Goal: Information Seeking & Learning: Learn about a topic

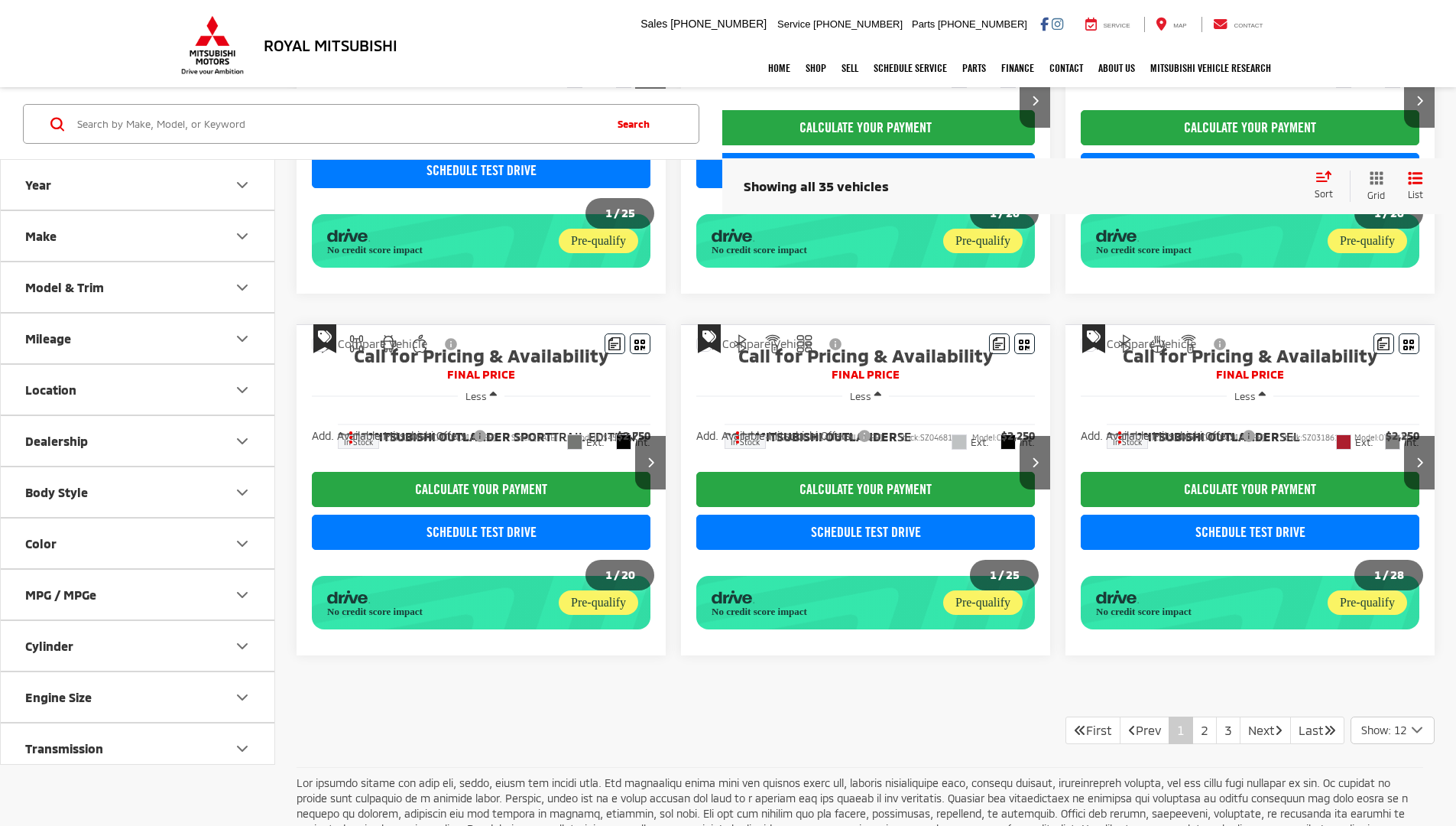
scroll to position [1129, 0]
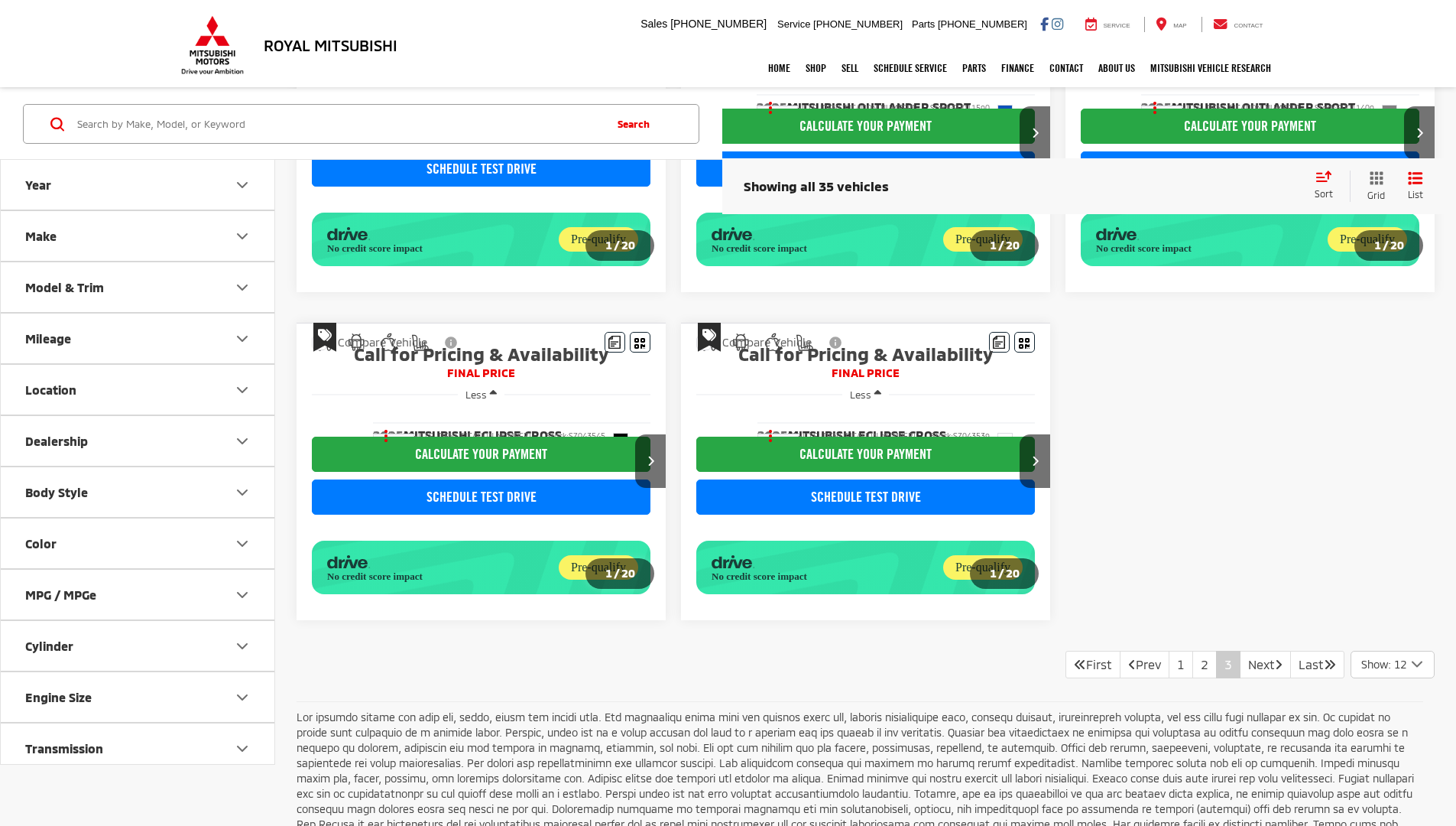
scroll to position [1066, 0]
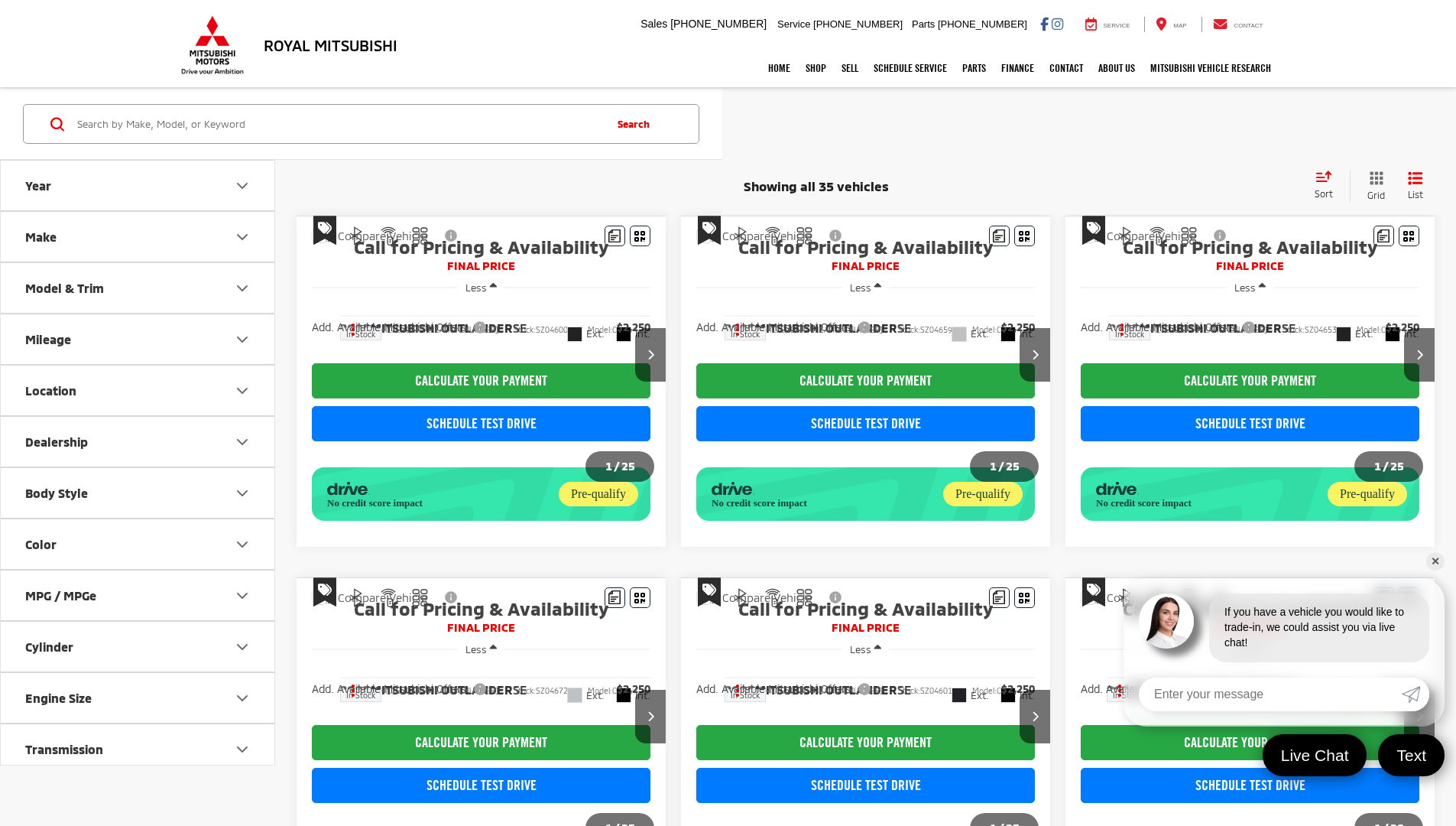
scroll to position [1066, 0]
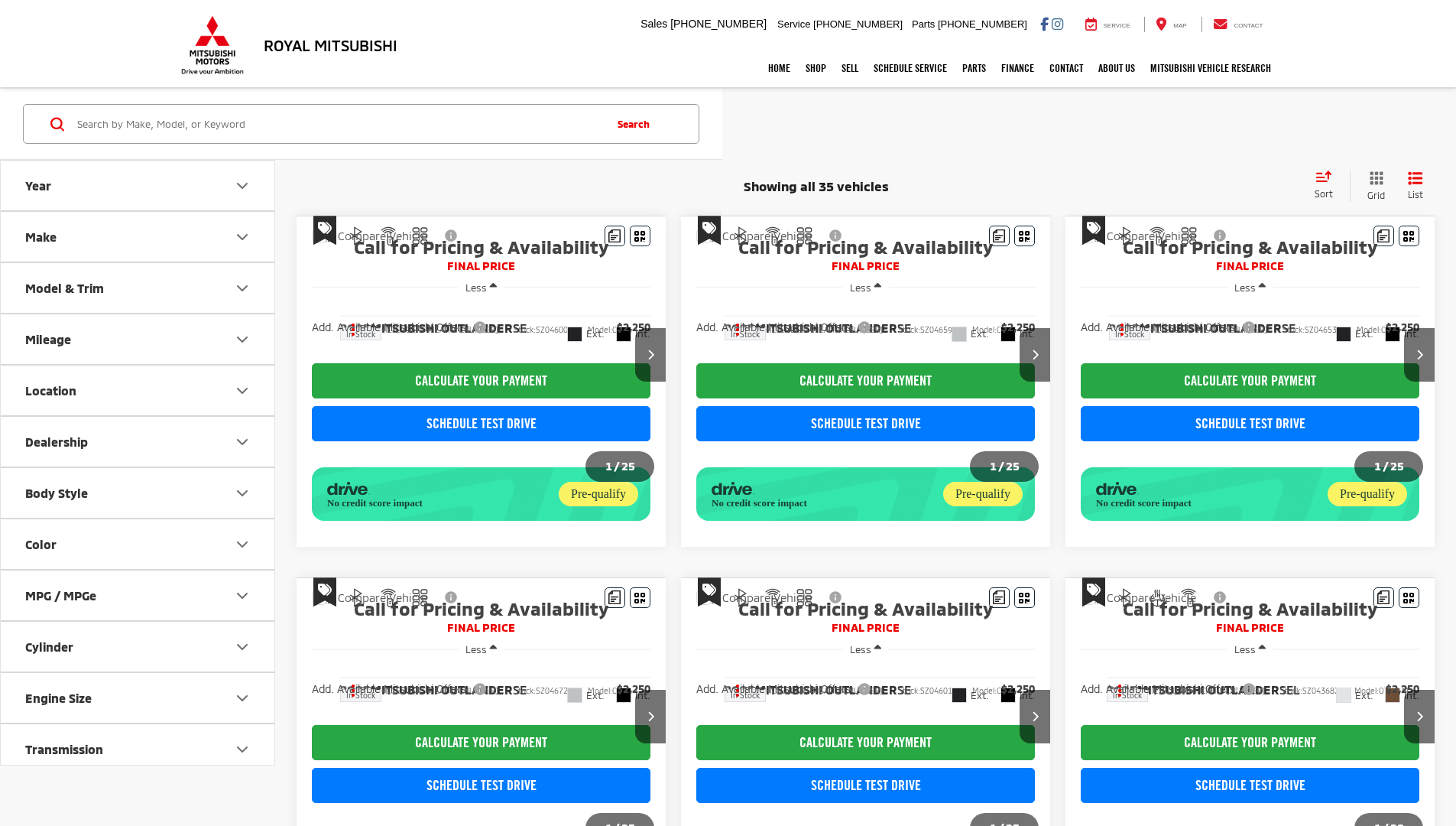
scroll to position [1066, 0]
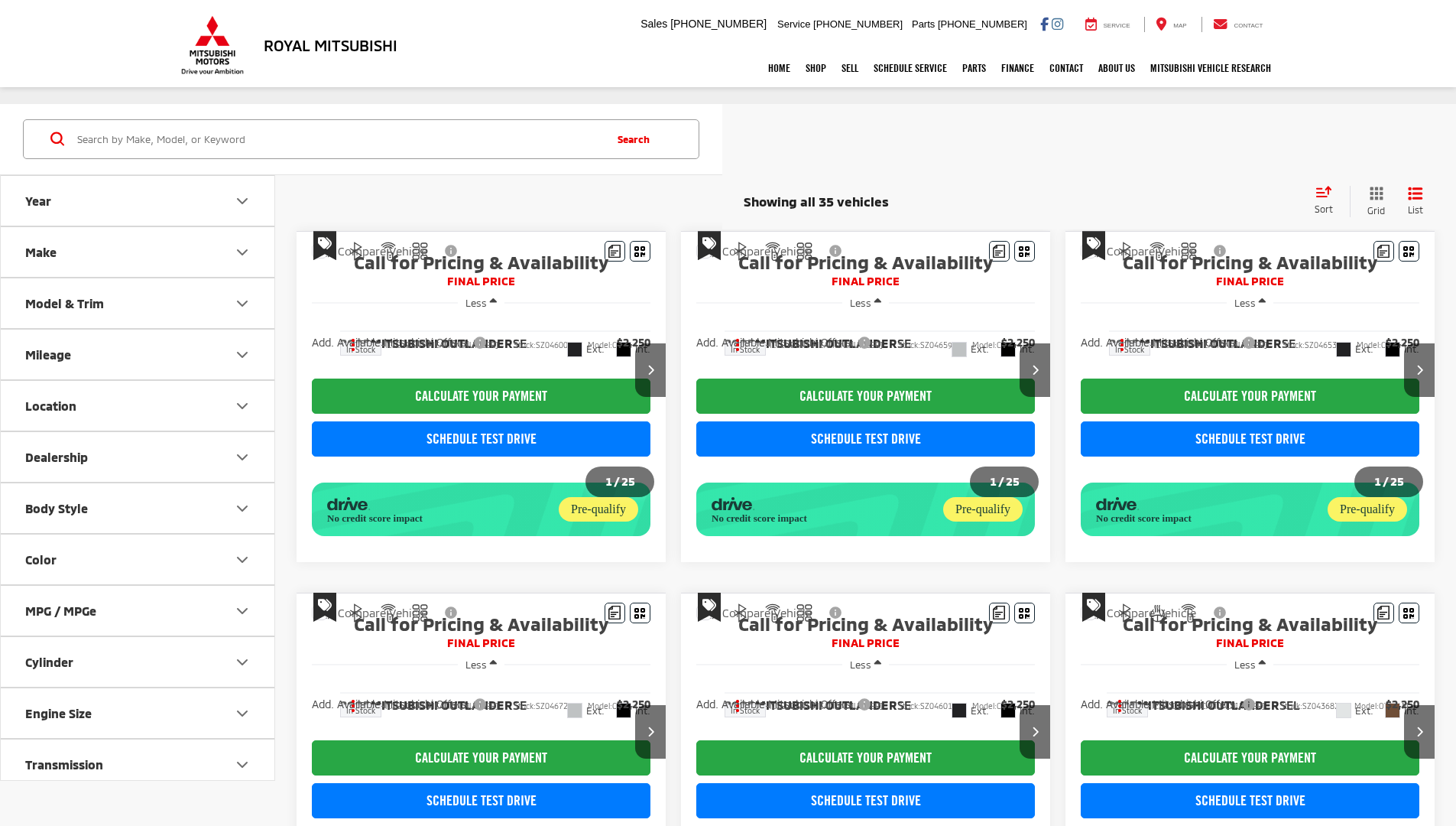
scroll to position [1066, 0]
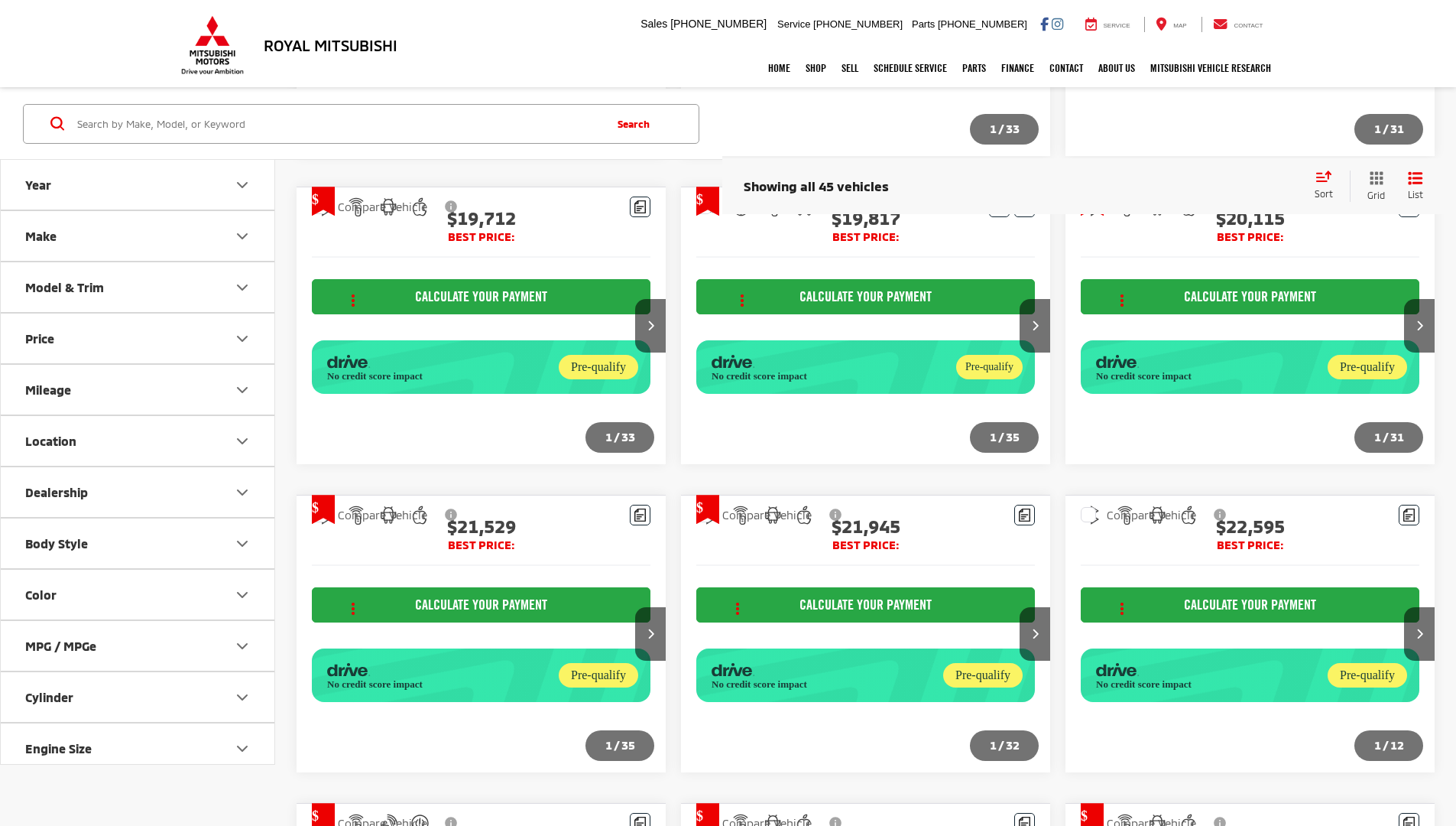
scroll to position [1818, 0]
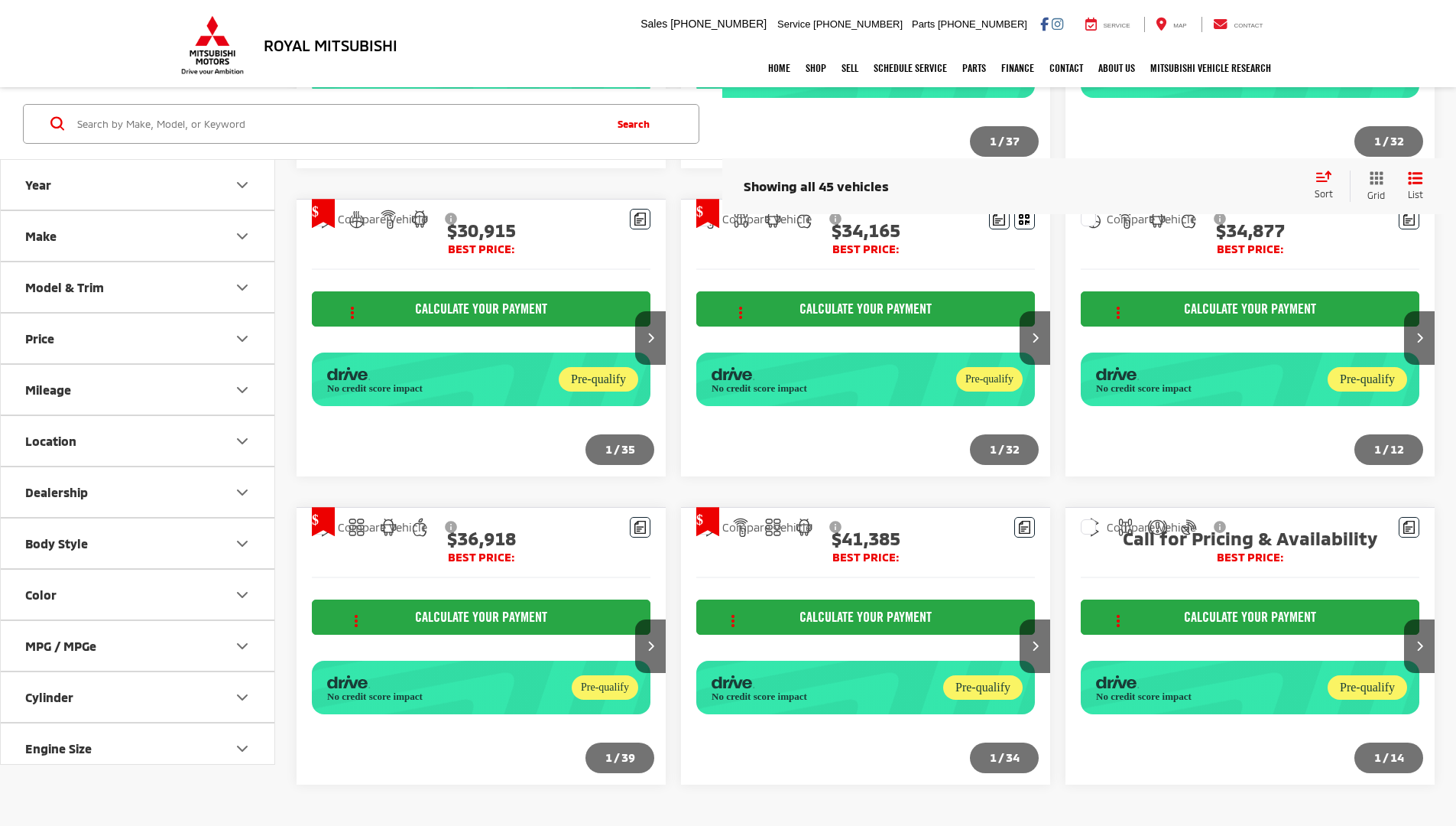
scroll to position [1787, 0]
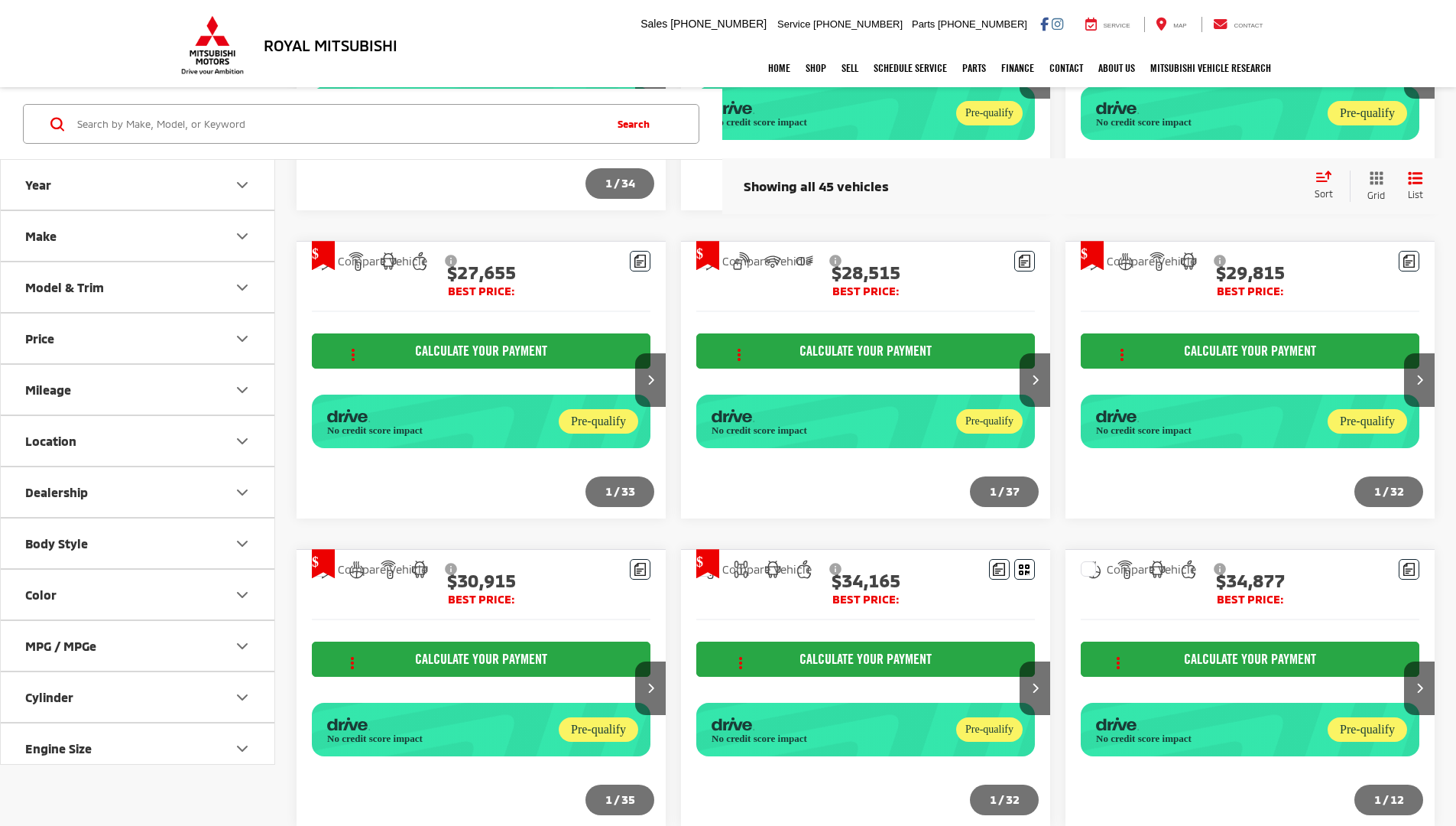
scroll to position [1444, 0]
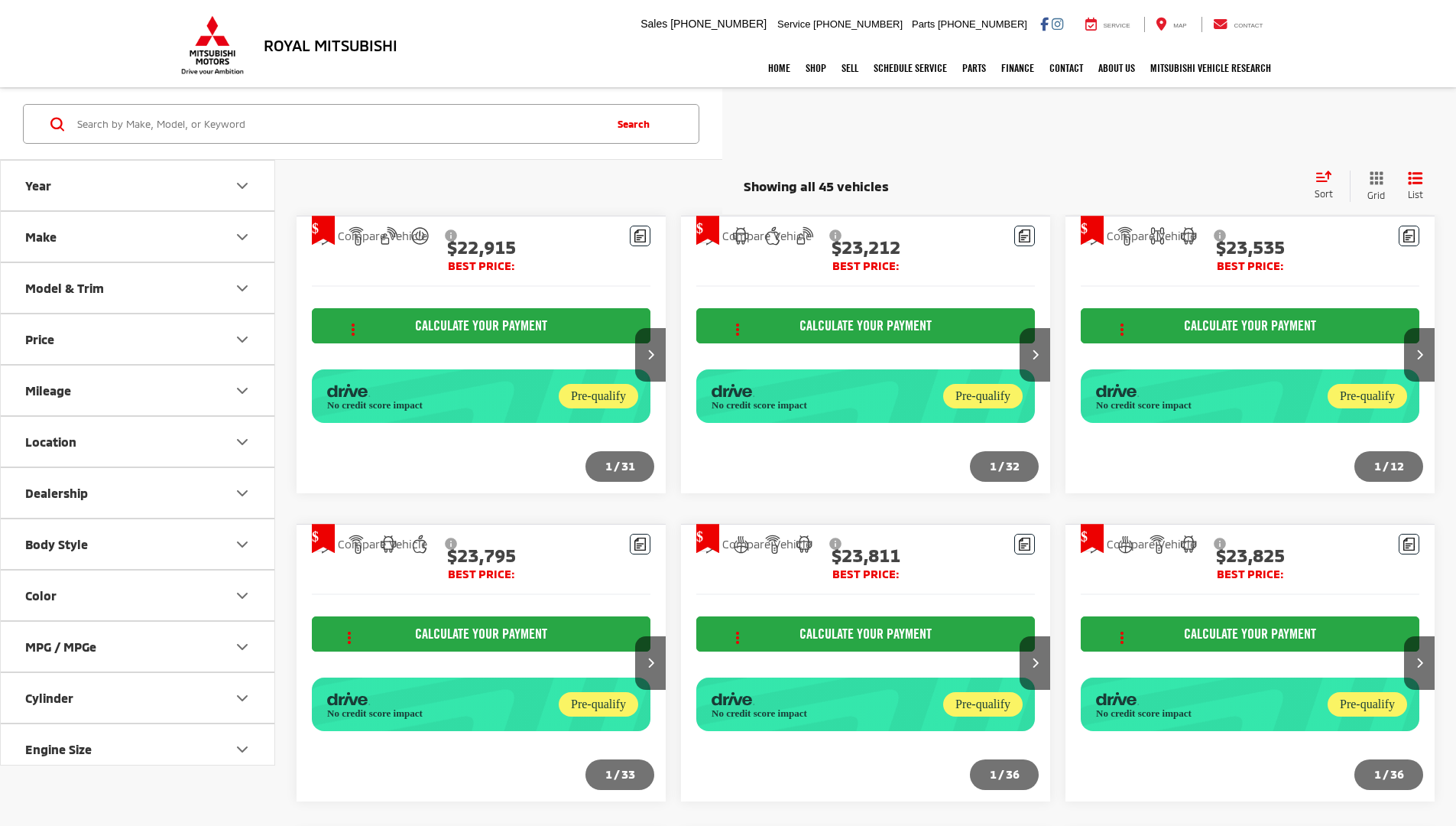
scroll to position [1787, 0]
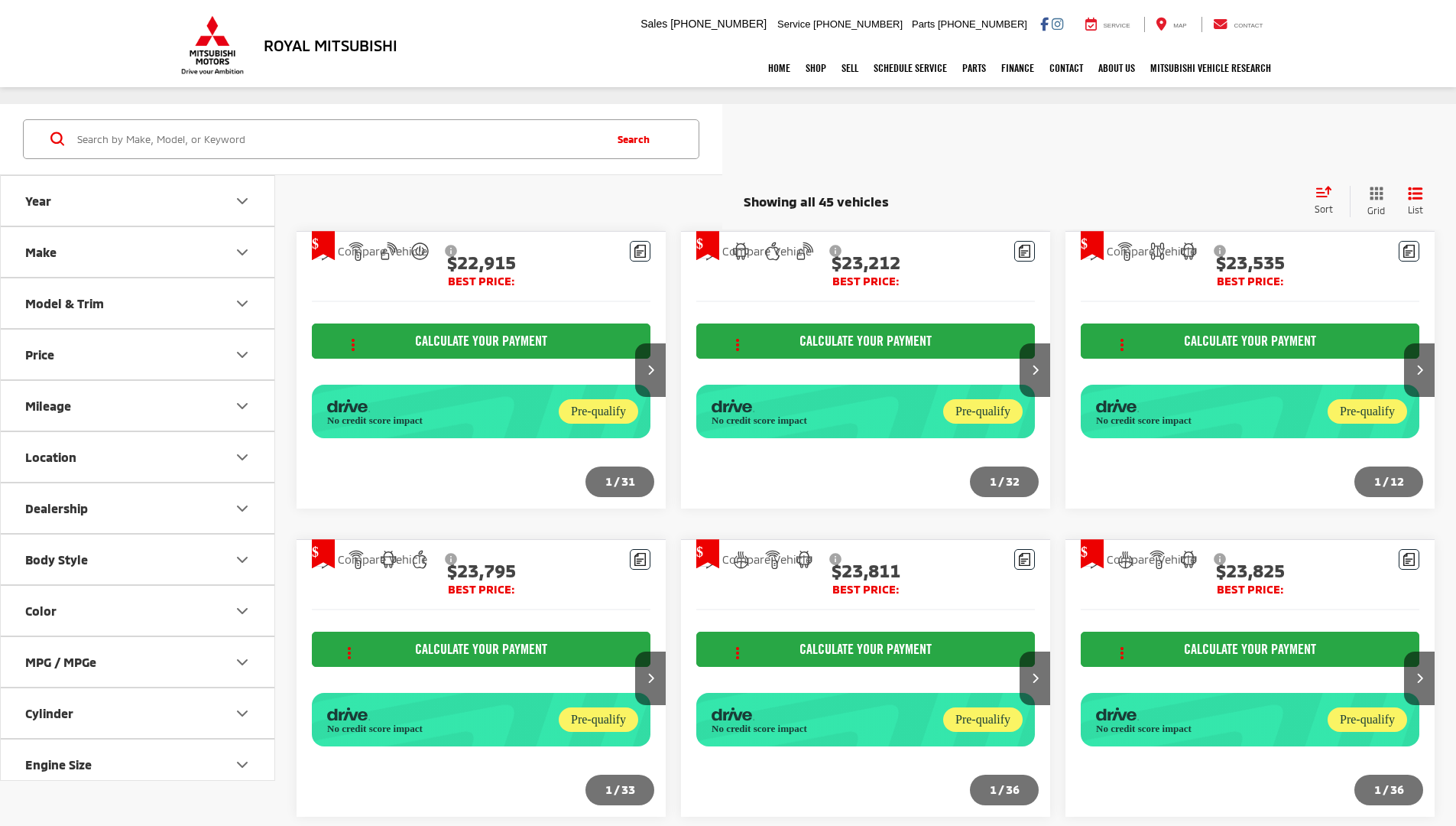
scroll to position [1787, 0]
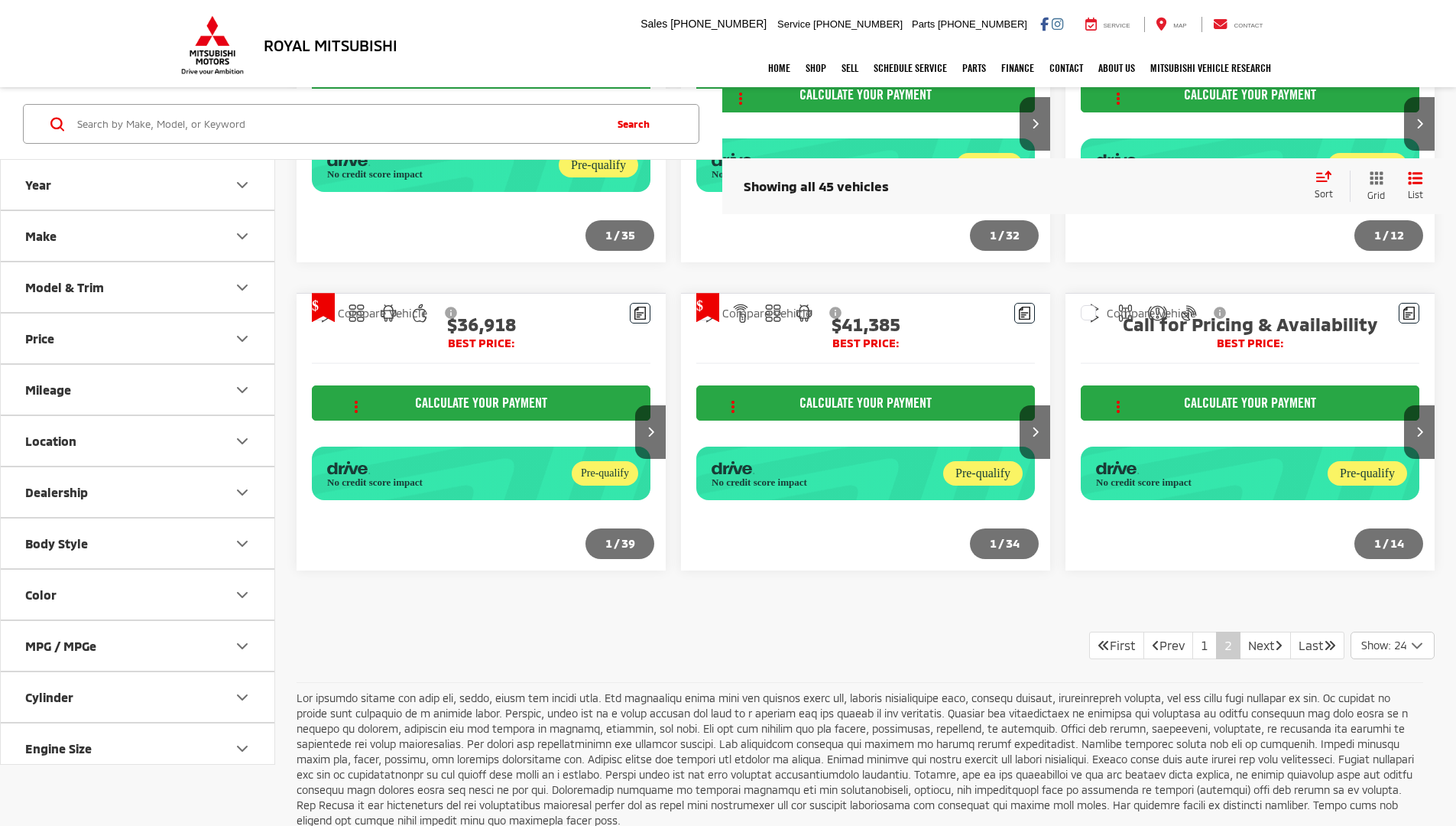
scroll to position [1787, 0]
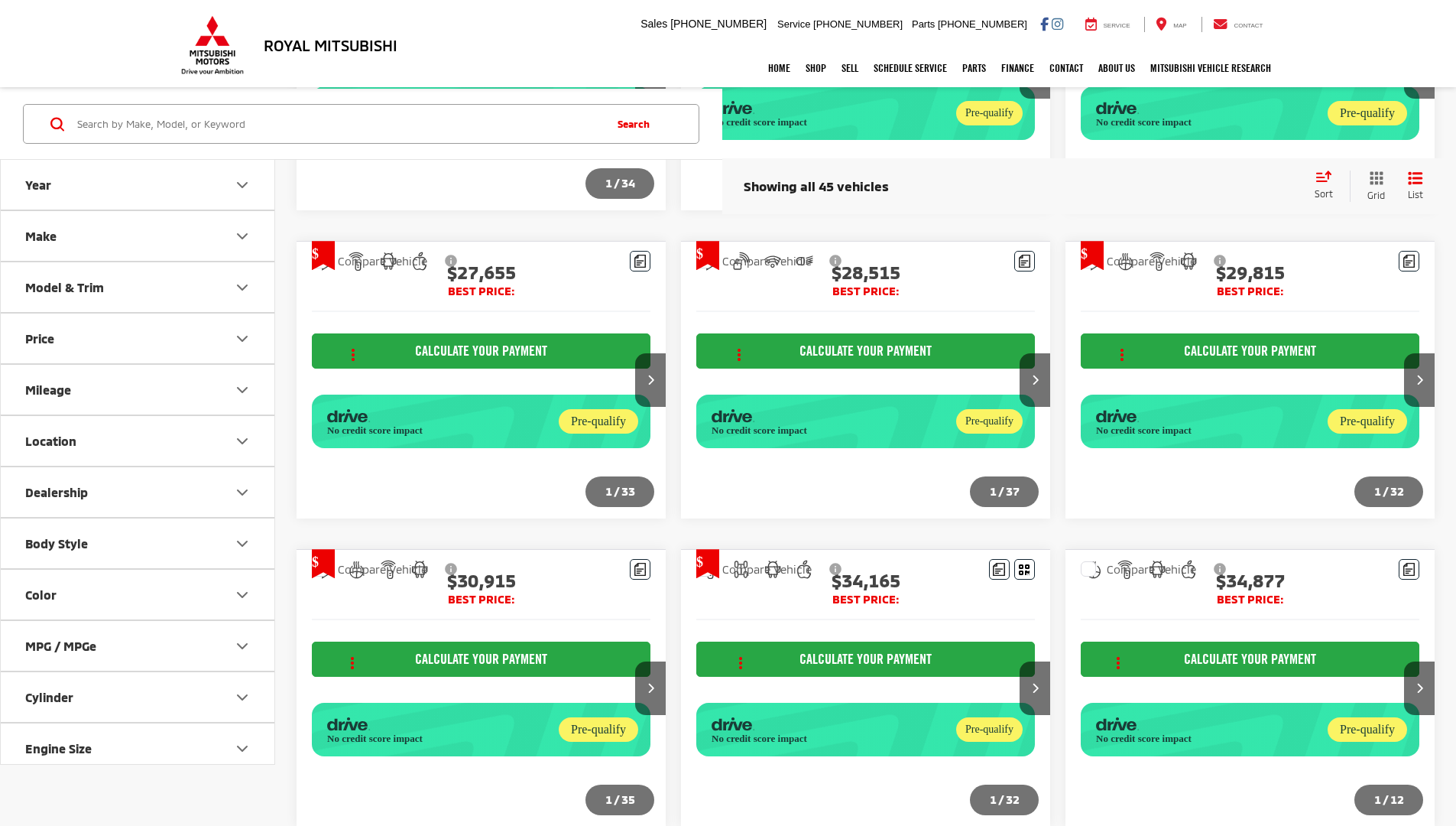
scroll to position [1444, 0]
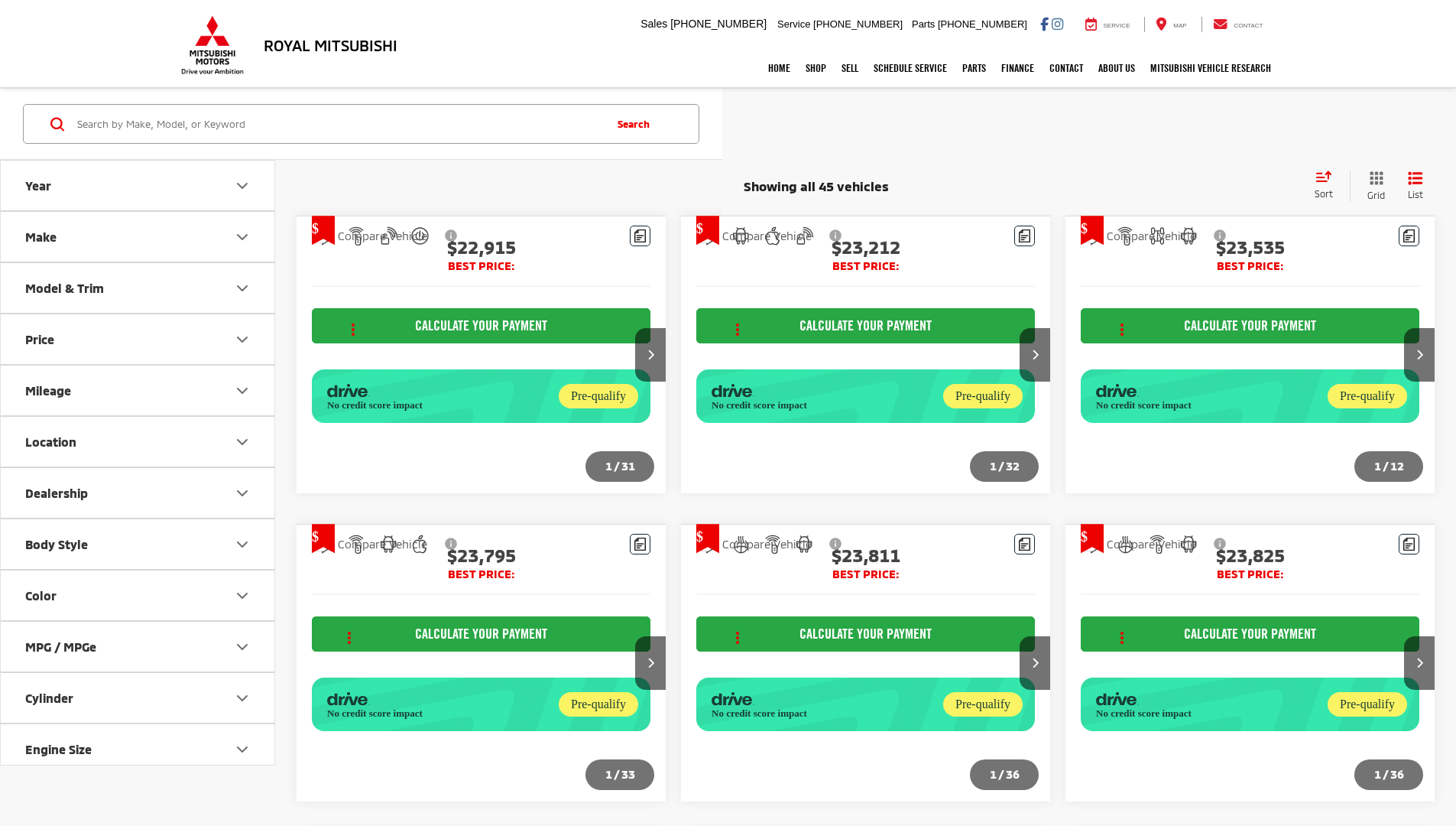
scroll to position [1787, 0]
